Goal: Check status: Check status

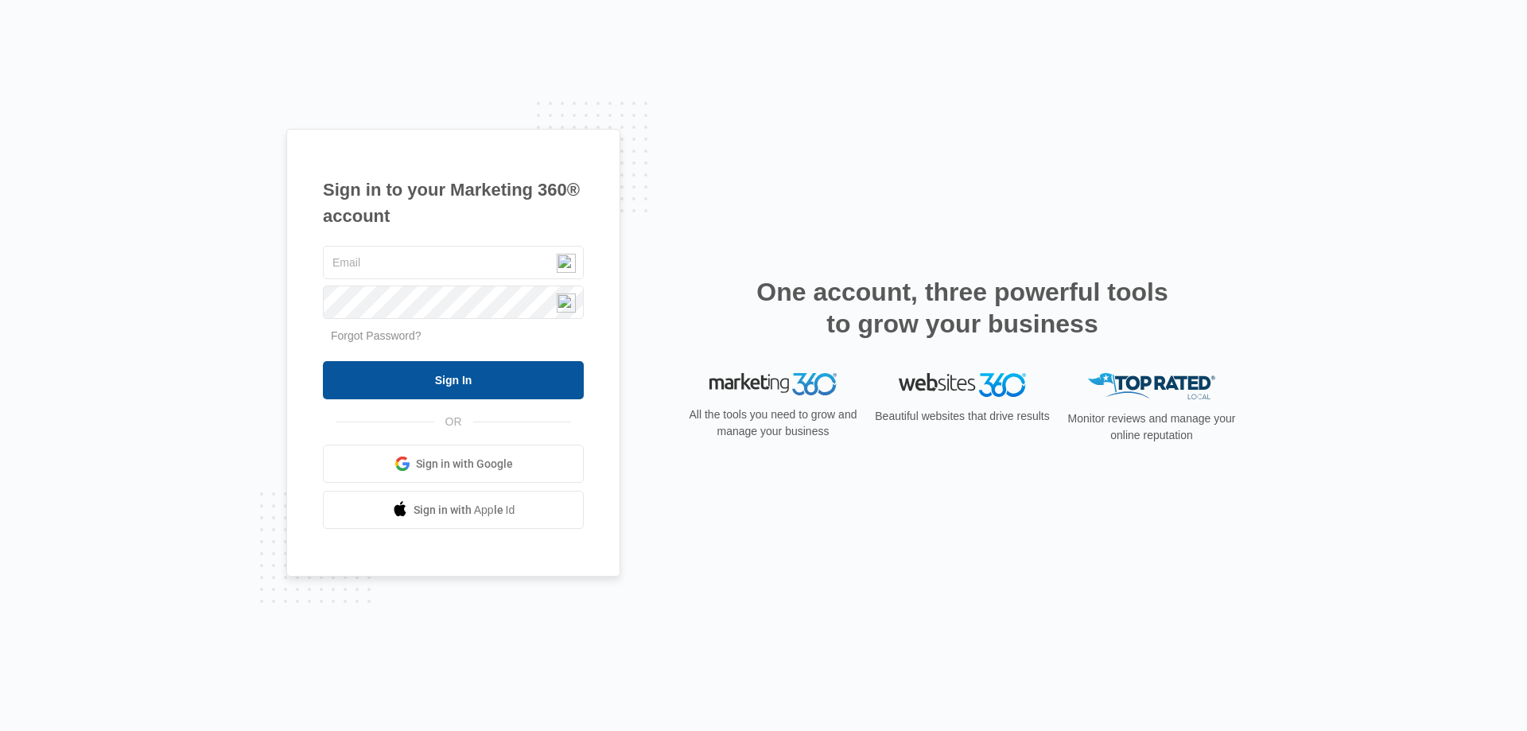
type input "[EMAIL_ADDRESS][DOMAIN_NAME]"
click at [451, 381] on input "Sign In" at bounding box center [453, 380] width 261 height 38
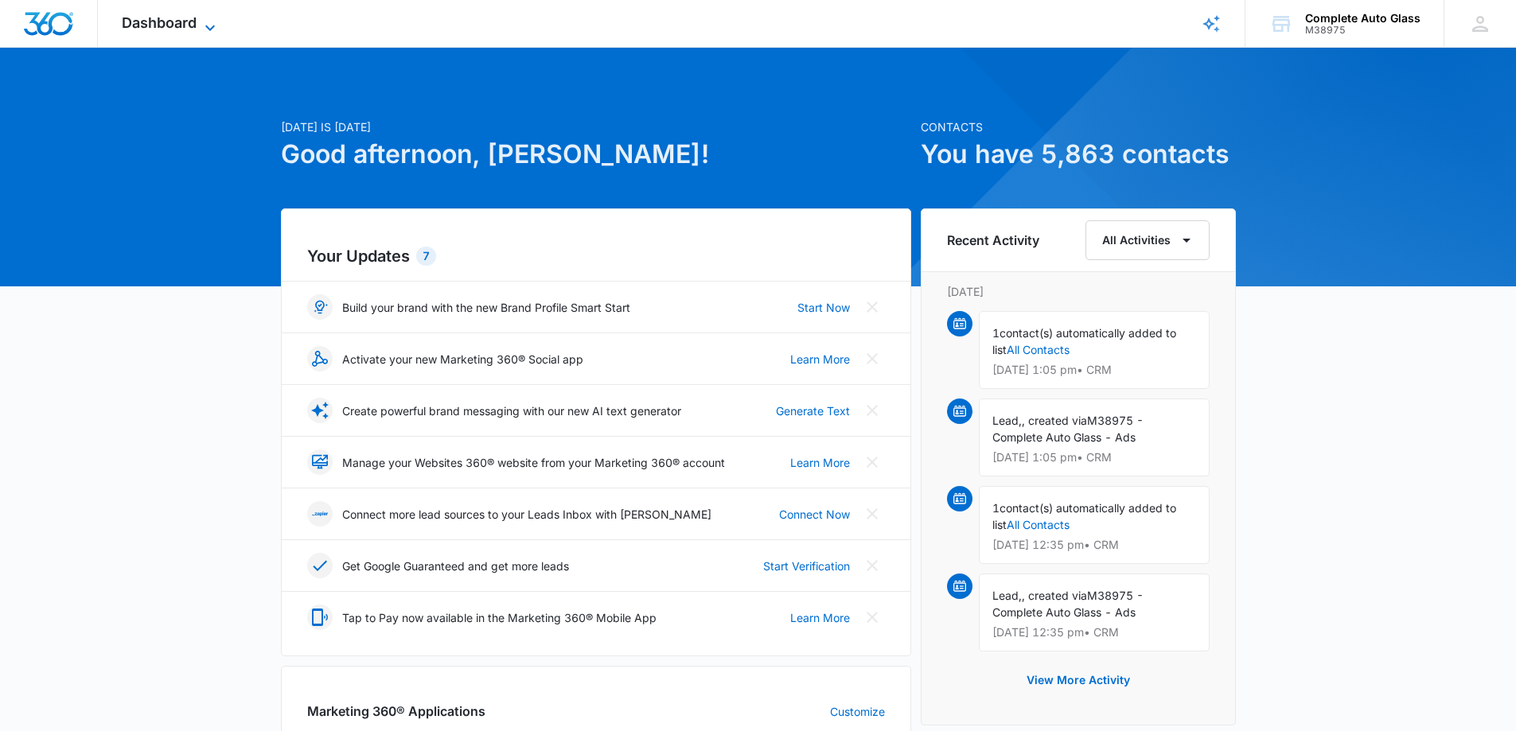
click at [169, 21] on span "Dashboard" at bounding box center [159, 22] width 75 height 17
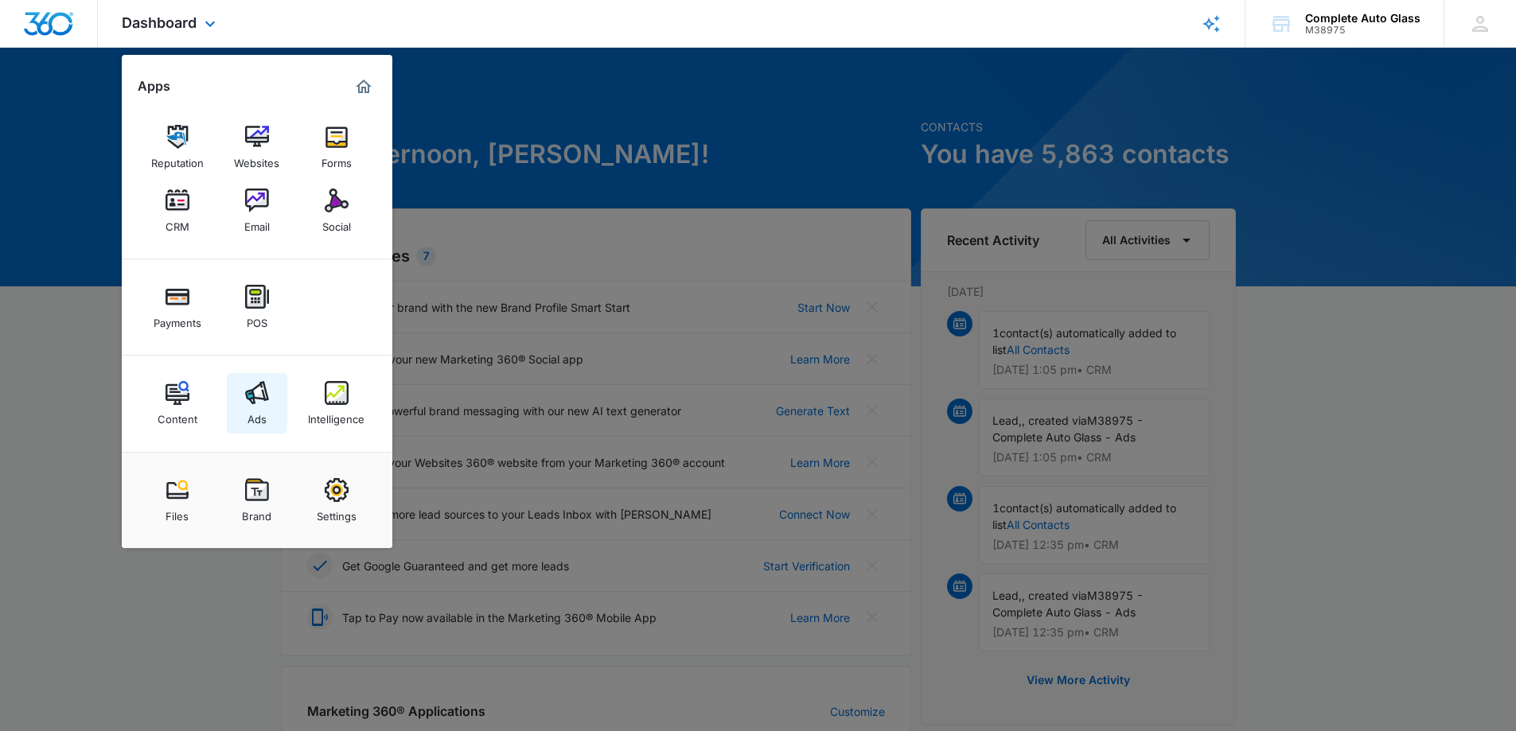
click at [261, 408] on div "Ads" at bounding box center [256, 415] width 19 height 21
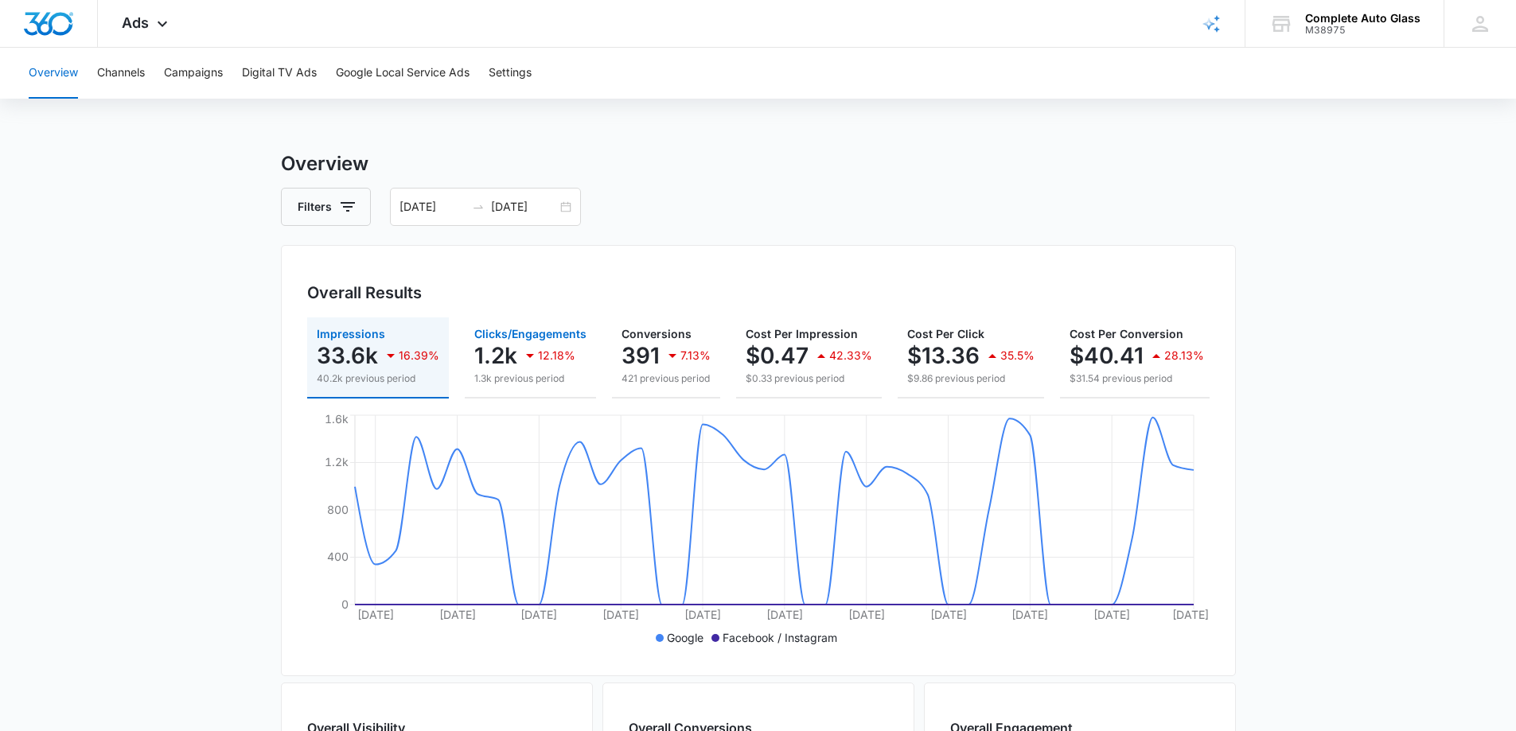
click at [516, 368] on div "1.2k 12.18%" at bounding box center [530, 356] width 112 height 32
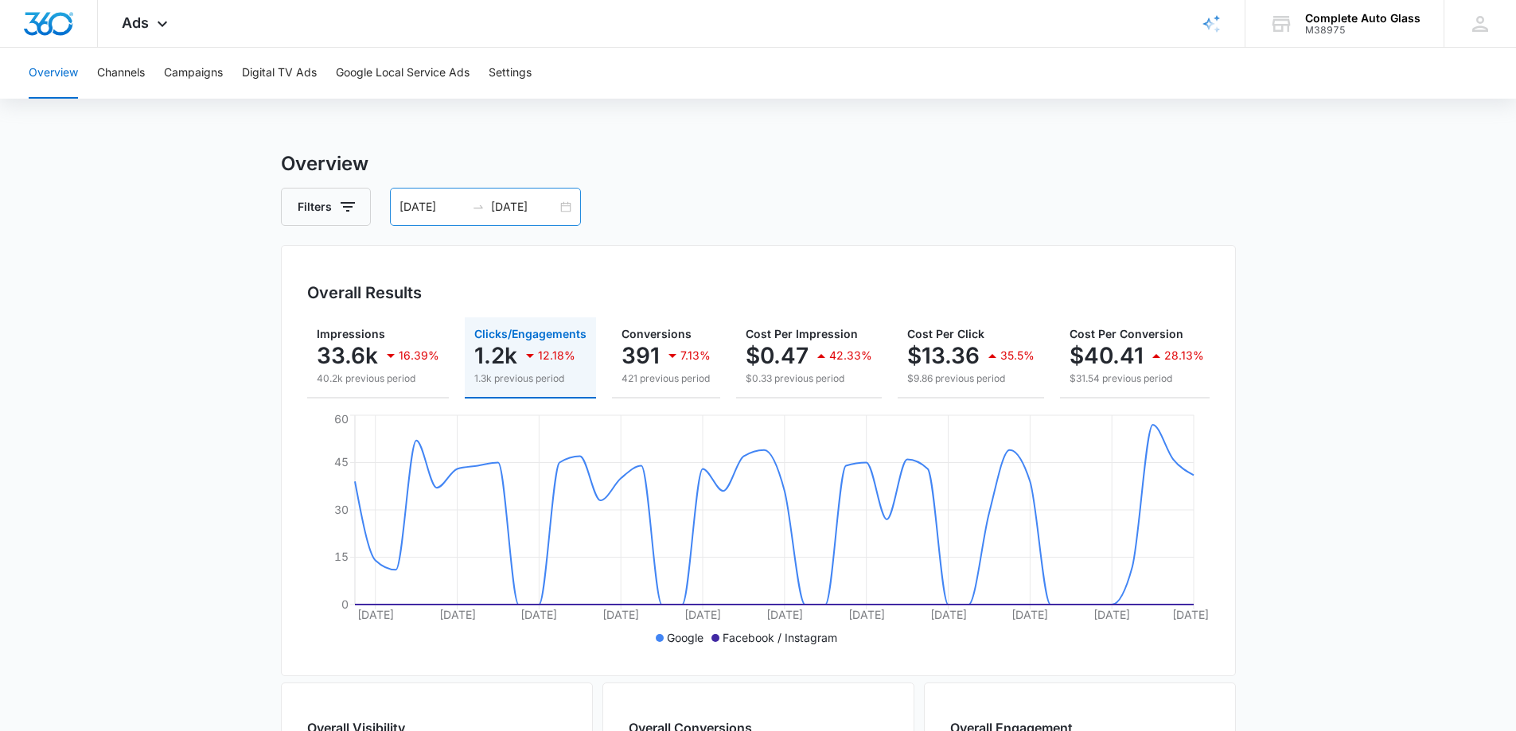
click at [574, 201] on div "[DATE] [DATE]" at bounding box center [485, 207] width 191 height 38
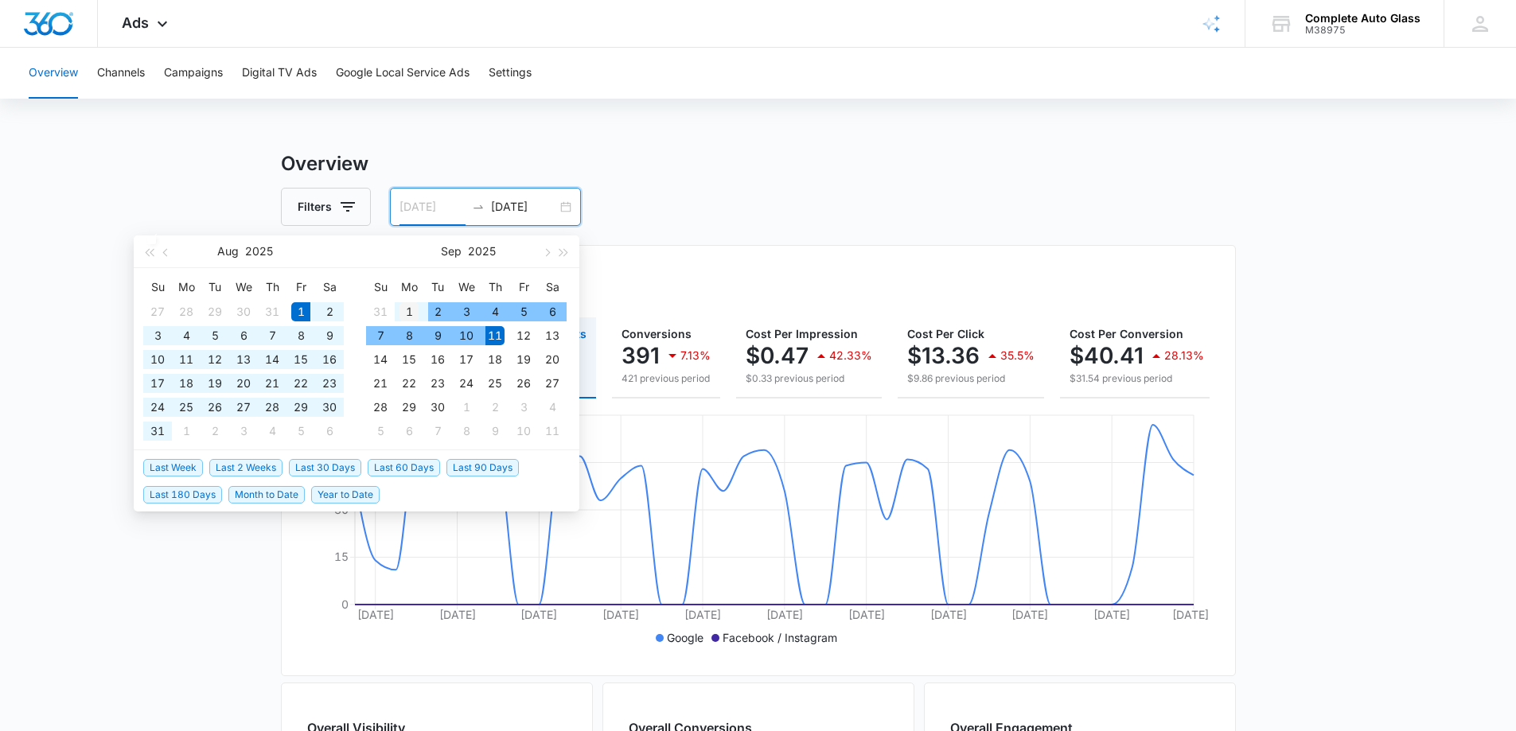
type input "[DATE]"
click at [414, 310] on div "1" at bounding box center [408, 311] width 19 height 19
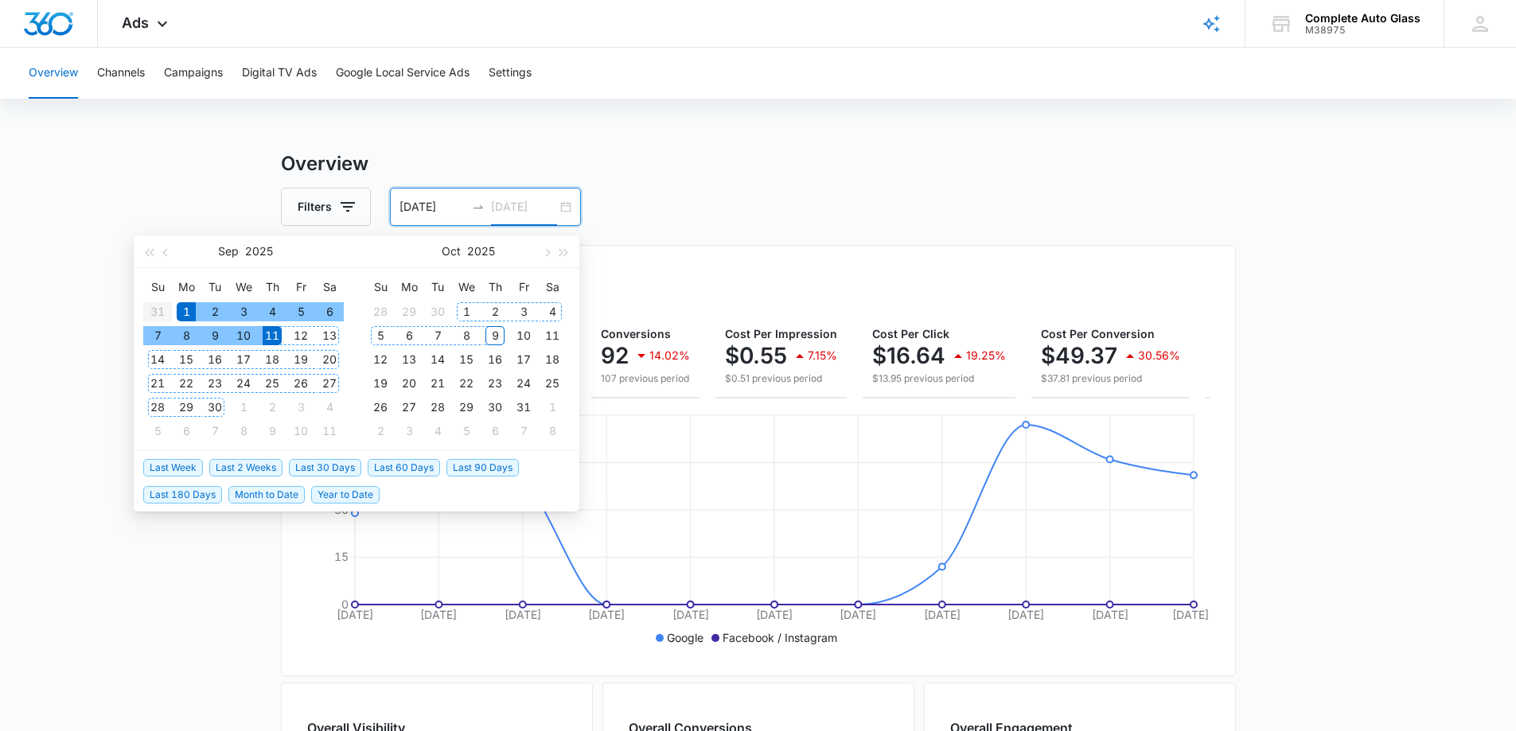
click at [498, 332] on div "9" at bounding box center [494, 335] width 19 height 19
type input "[DATE]"
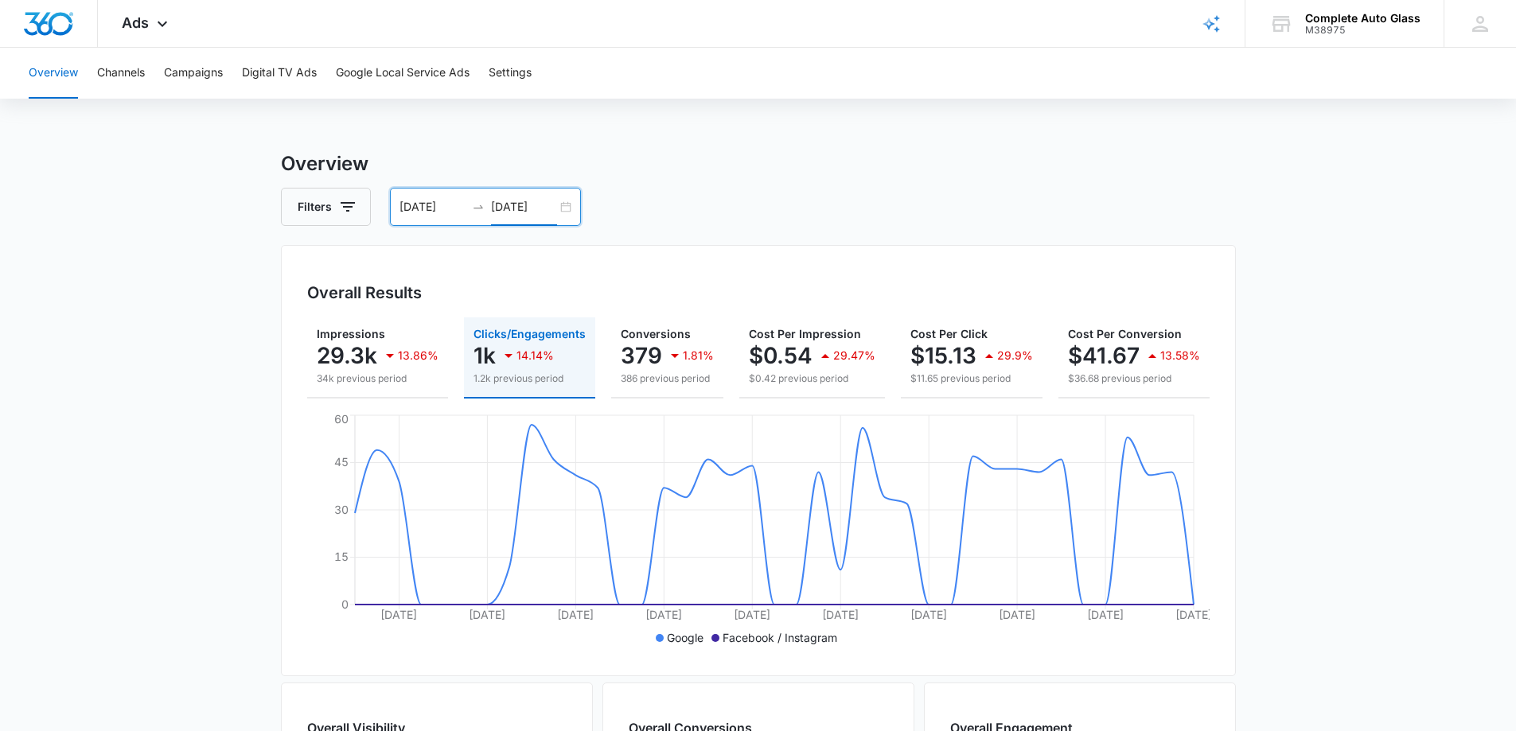
click at [1407, 486] on main "Overview Filters [DATE] [DATE] Overall Results Impressions 29.3k 13.86% 34k pre…" at bounding box center [758, 721] width 1516 height 1142
click at [968, 357] on p "$15.13" at bounding box center [943, 355] width 66 height 25
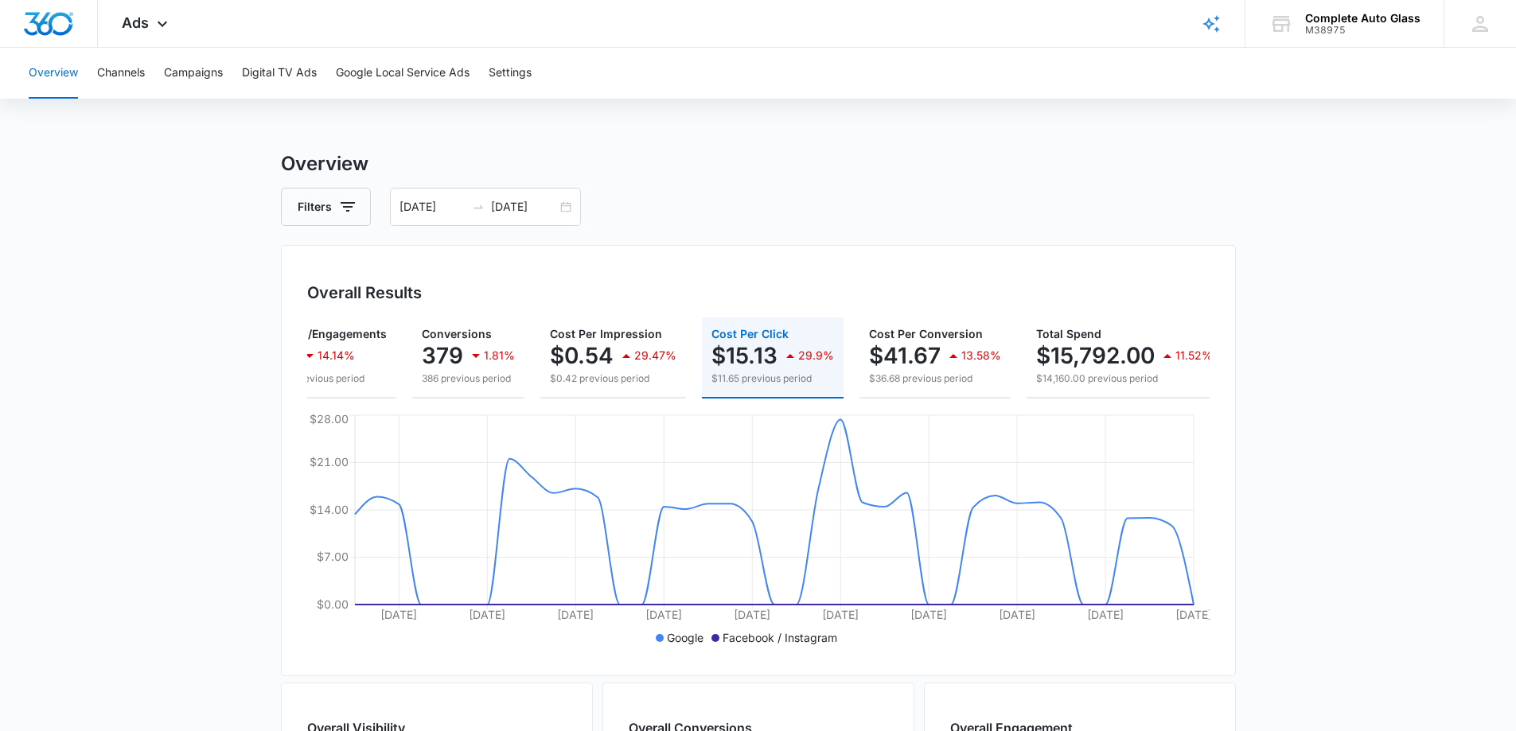
scroll to position [0, 214]
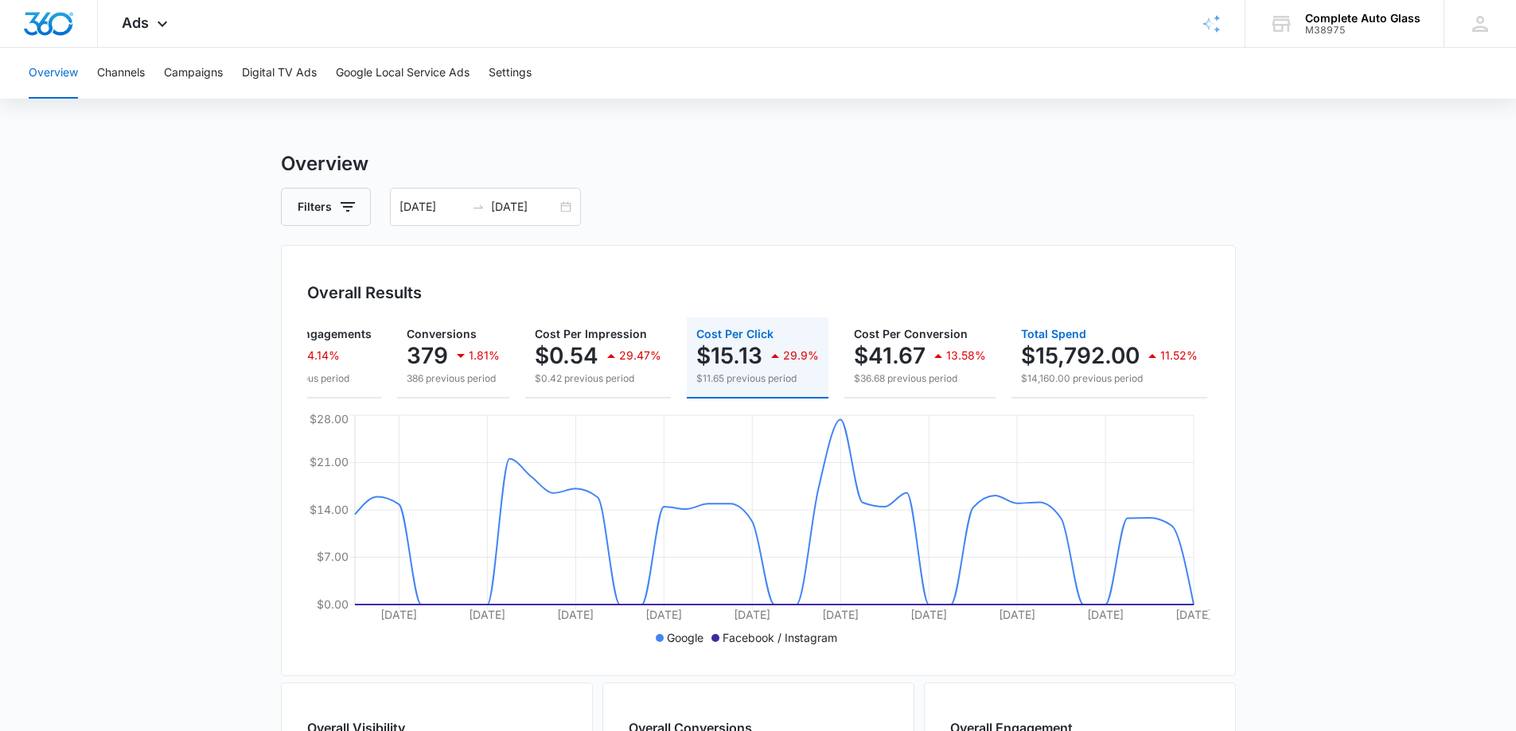
click at [1103, 378] on p "$14,160.00 previous period" at bounding box center [1109, 379] width 177 height 14
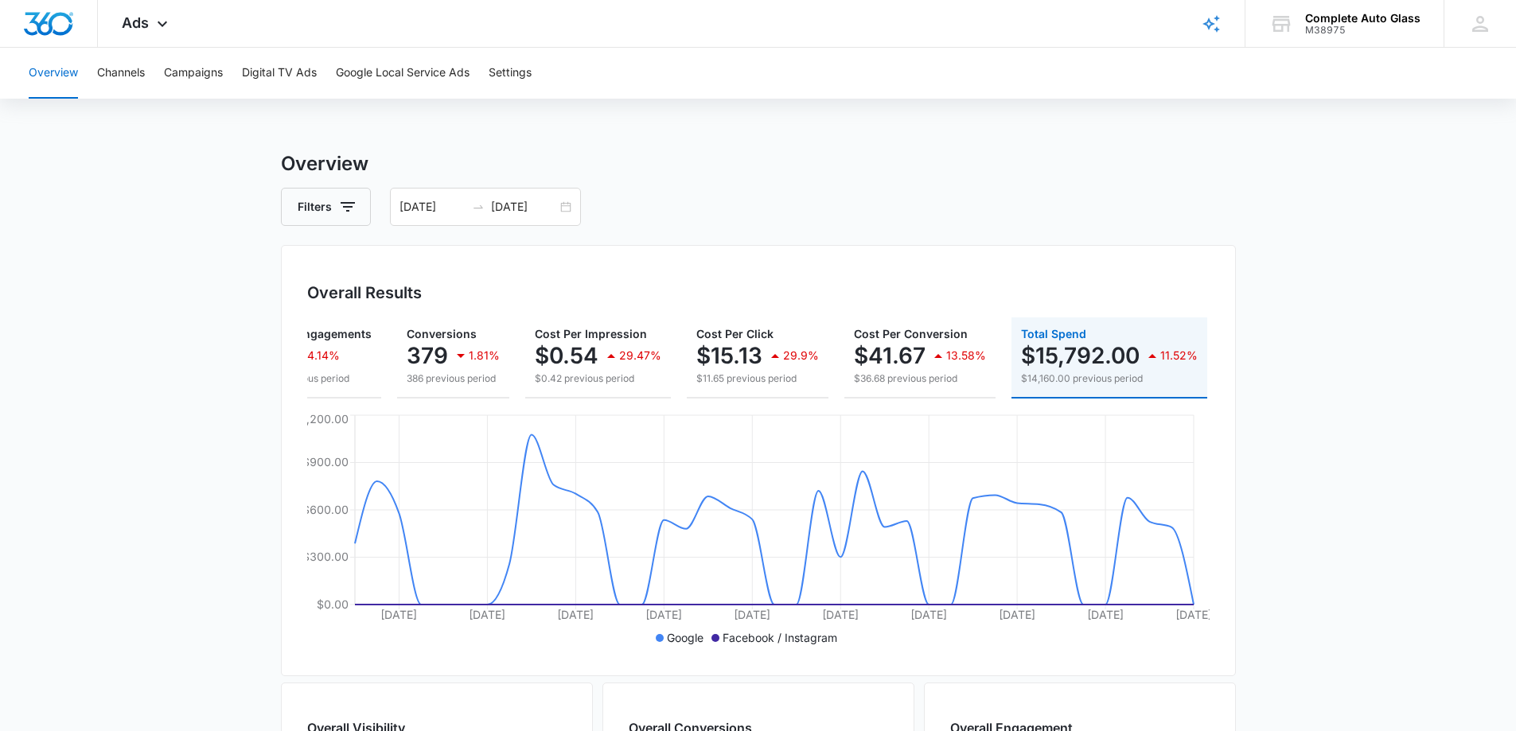
drag, startPoint x: 1414, startPoint y: 478, endPoint x: 1410, endPoint y: 487, distance: 10.0
click at [1413, 482] on main "Overview Filters [DATE] [DATE] Overall Results Impressions 29.3k 13.86% 34k pre…" at bounding box center [758, 721] width 1516 height 1142
click at [1195, 171] on h3 "Overview" at bounding box center [758, 164] width 955 height 29
click at [410, 76] on button "Google Local Service Ads" at bounding box center [403, 73] width 134 height 51
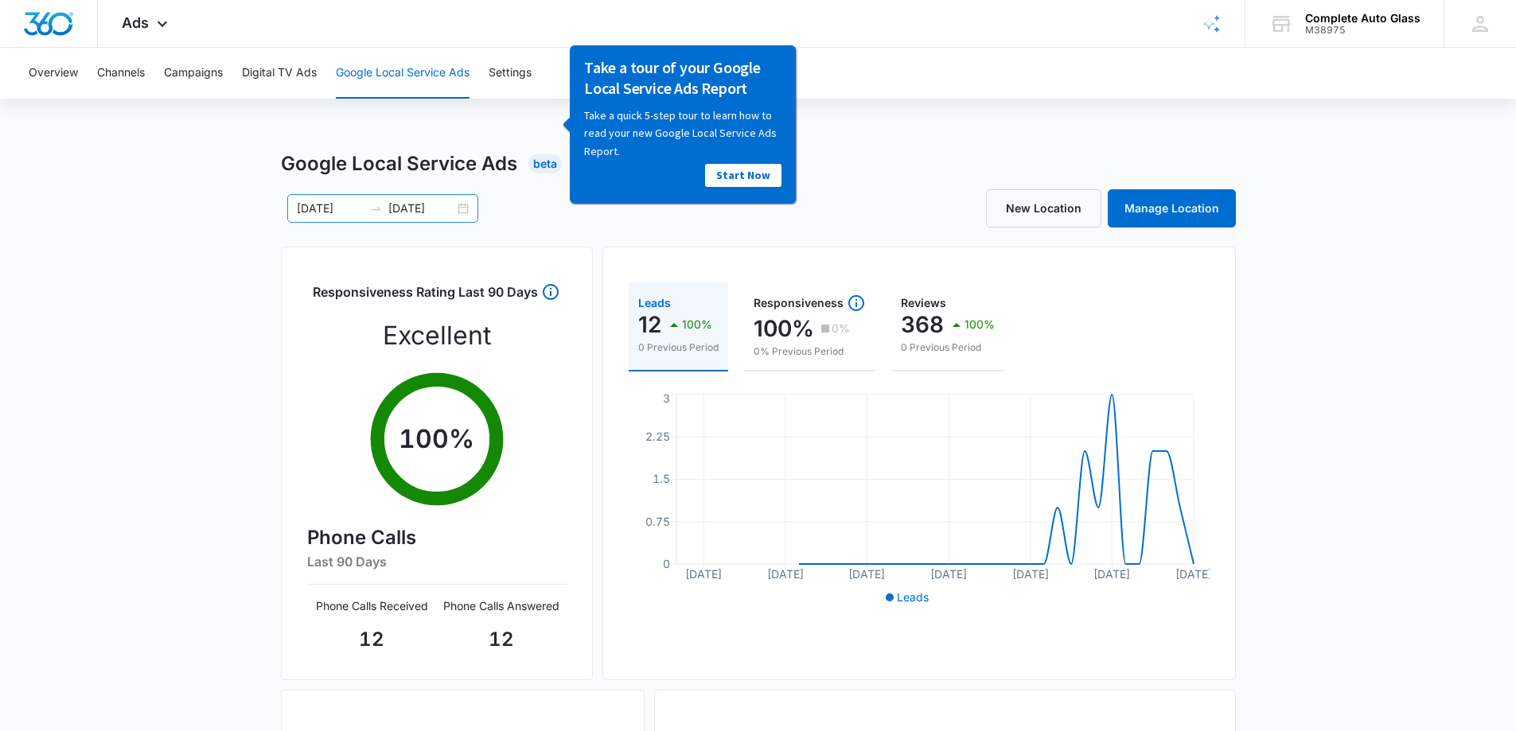
click at [466, 204] on div "[DATE] [DATE]" at bounding box center [382, 208] width 191 height 29
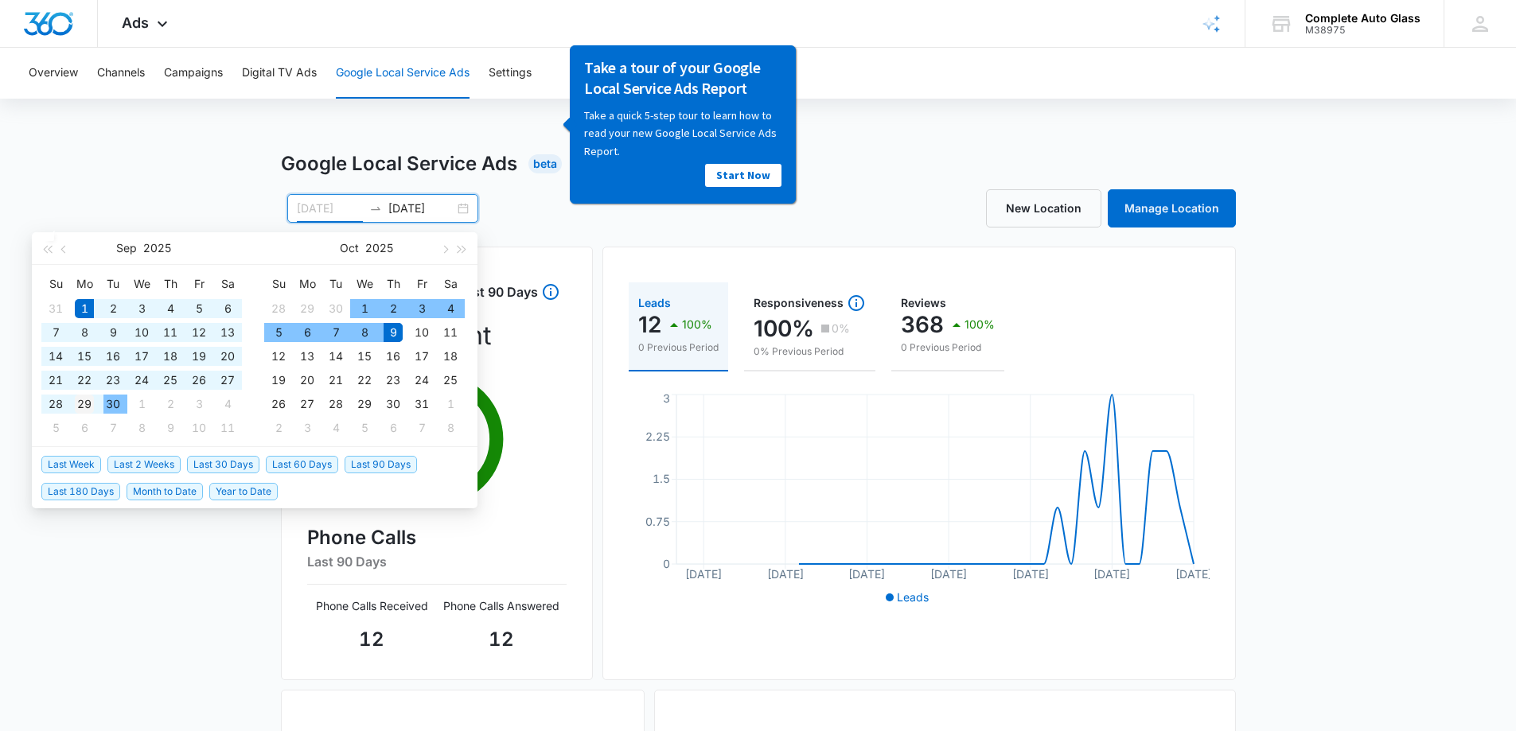
type input "[DATE]"
click at [80, 407] on div "29" at bounding box center [84, 404] width 19 height 19
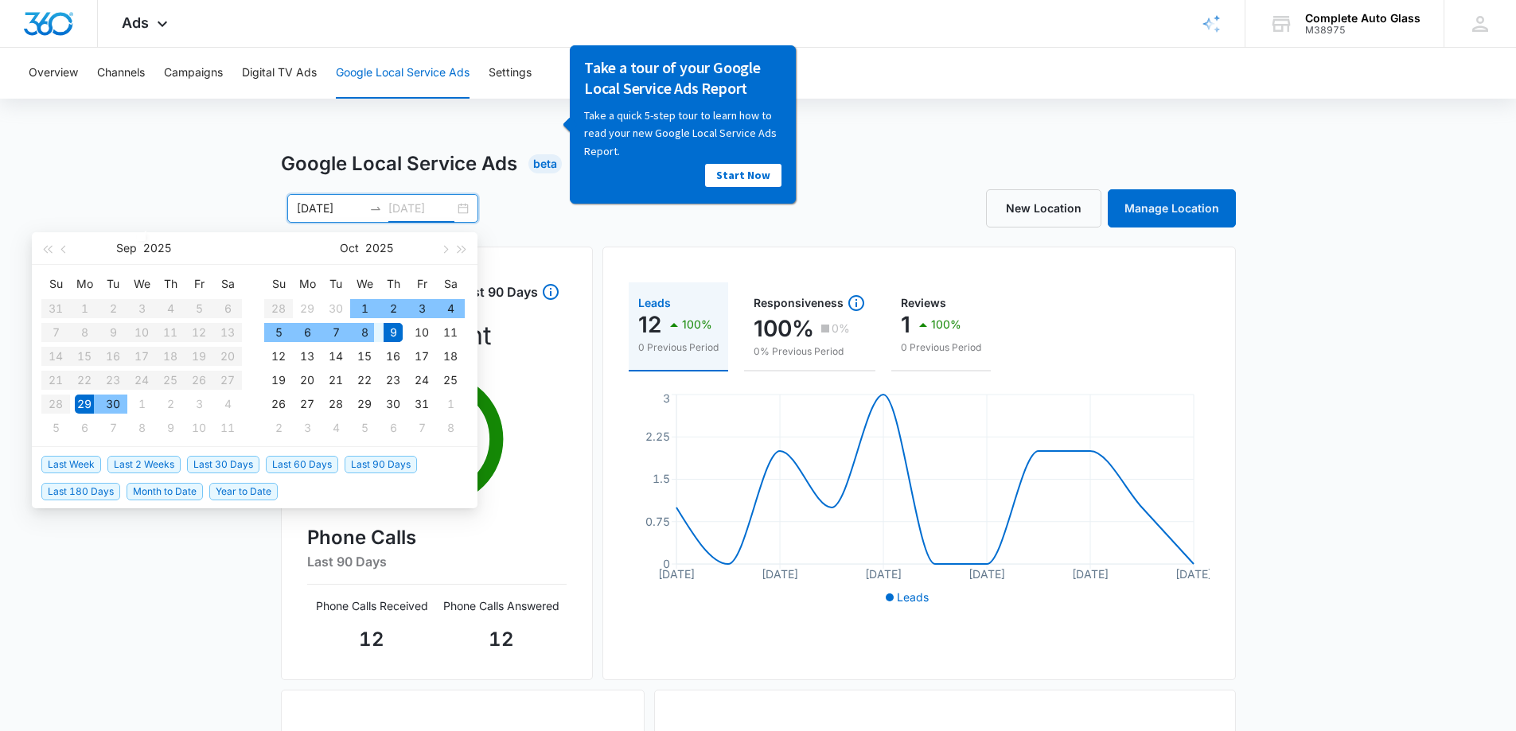
type input "[DATE]"
click at [392, 334] on div "9" at bounding box center [392, 332] width 19 height 19
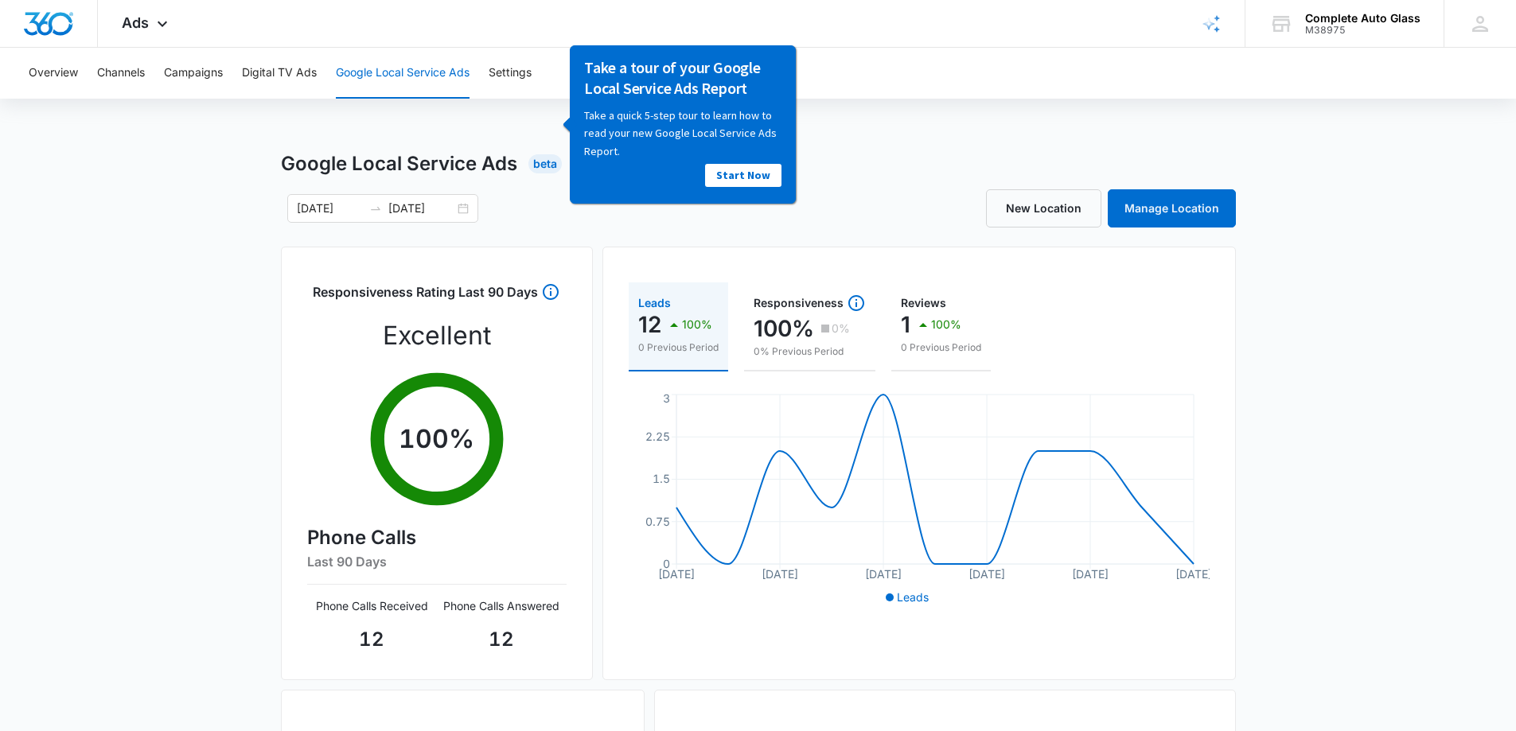
click at [1493, 397] on div "Google Local Service Ads Beta [DATE] [DATE] [DATE] Su Mo Tu We Th Fr Sa 31 1 2 …" at bounding box center [758, 564] width 1516 height 828
